Goal: Navigation & Orientation: Find specific page/section

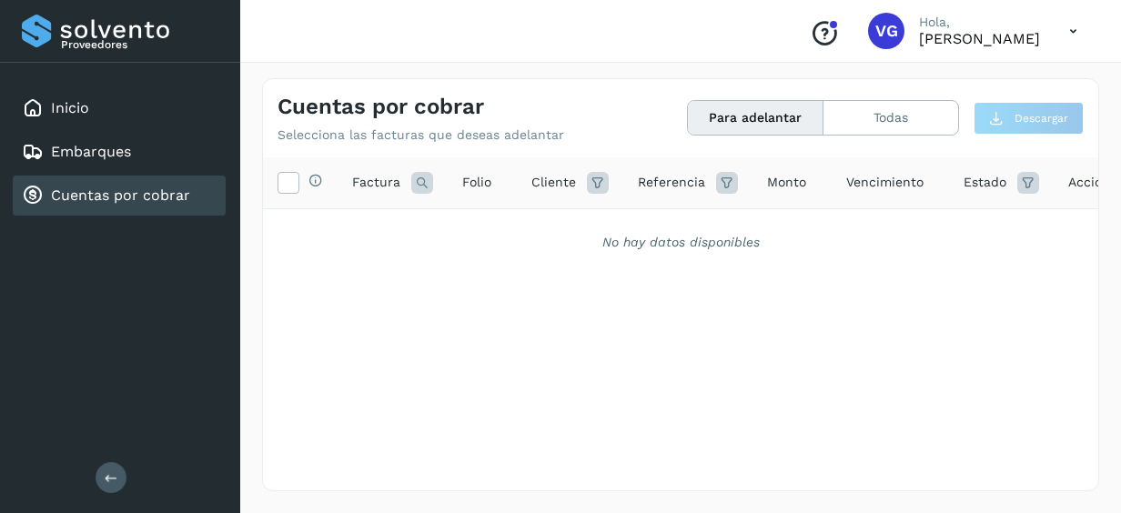
click at [859, 109] on button "Todas" at bounding box center [891, 118] width 135 height 34
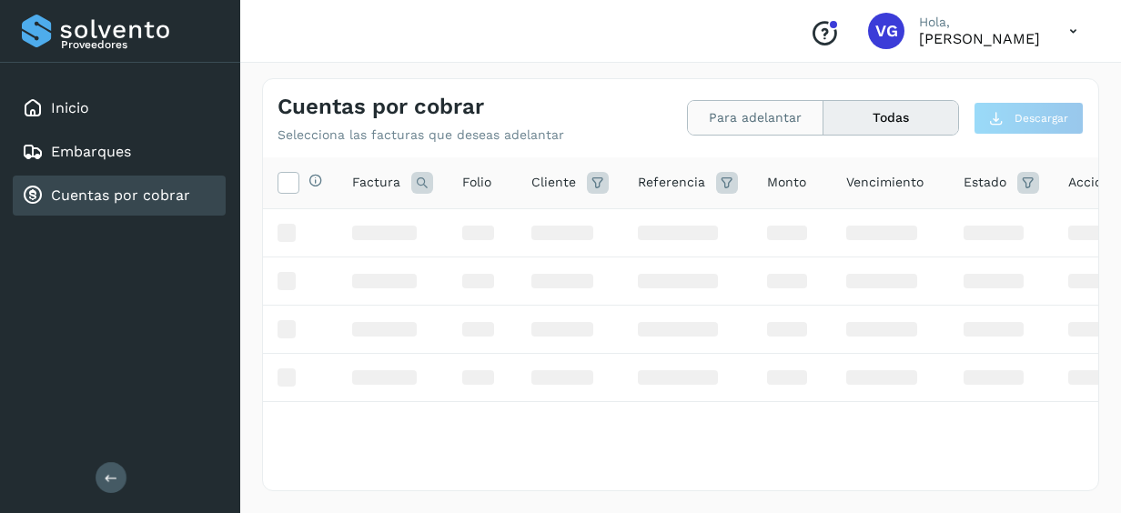
click at [749, 127] on button "Para adelantar" at bounding box center [756, 118] width 136 height 34
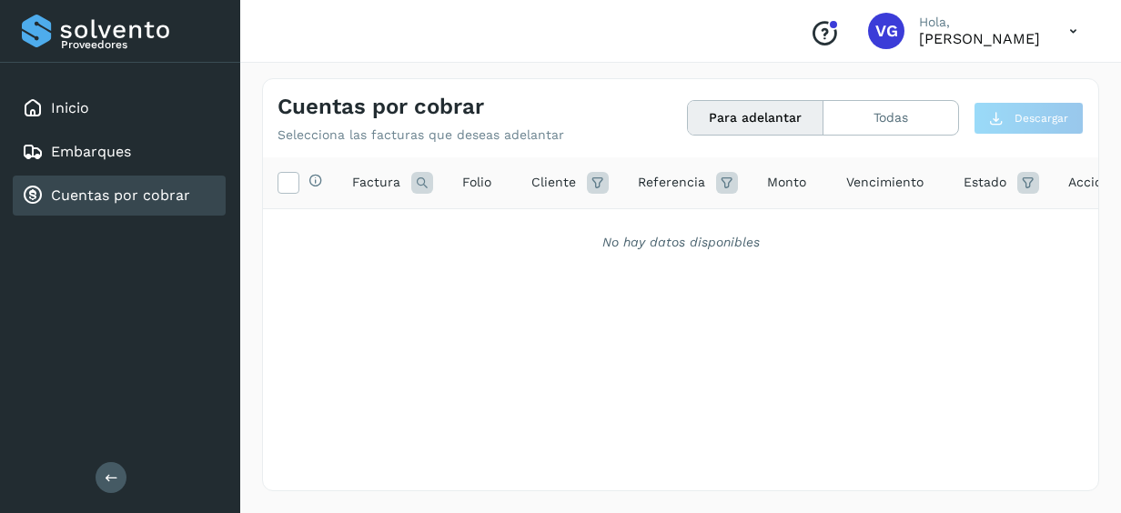
click at [868, 42] on div "VG" at bounding box center [886, 31] width 36 height 36
click at [850, 124] on button "Todas" at bounding box center [891, 118] width 135 height 34
